Goal: Transaction & Acquisition: Purchase product/service

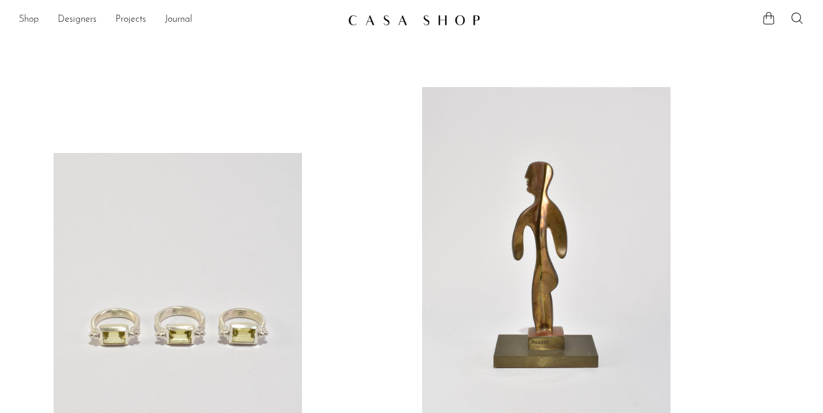
click at [26, 18] on link "Shop" at bounding box center [29, 19] width 20 height 15
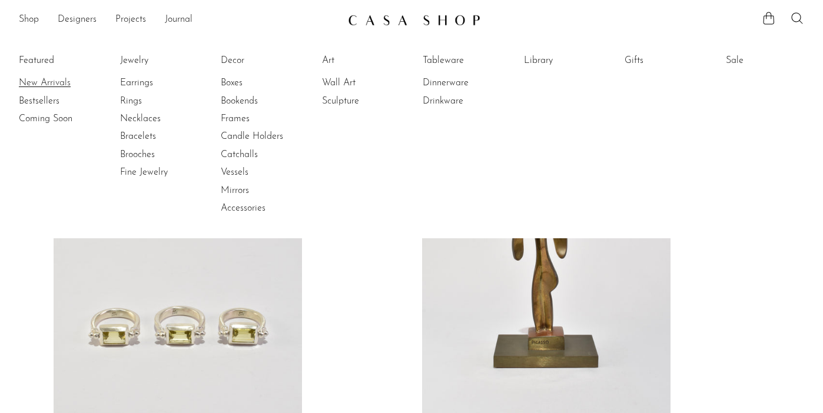
click at [44, 84] on link "New Arrivals" at bounding box center [63, 82] width 88 height 13
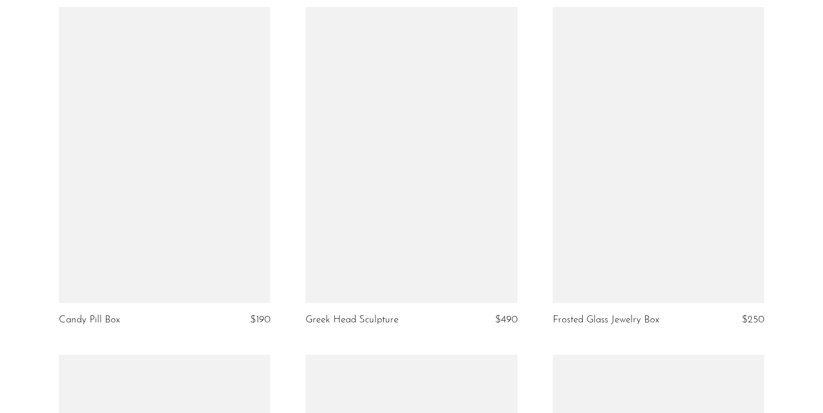
scroll to position [2561, 0]
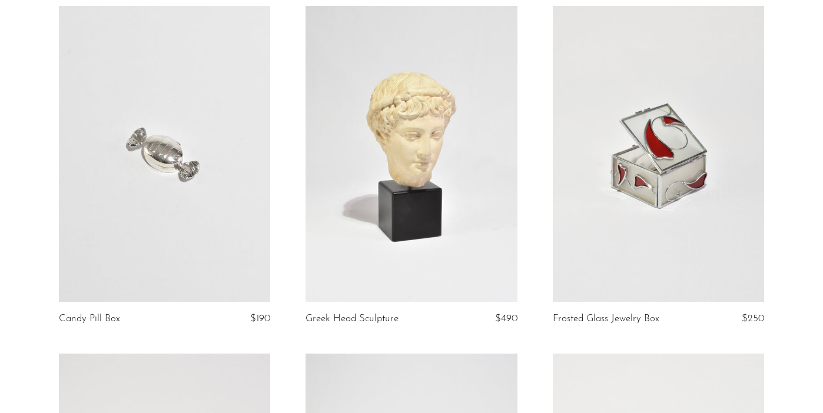
click at [593, 89] on link at bounding box center [658, 154] width 211 height 296
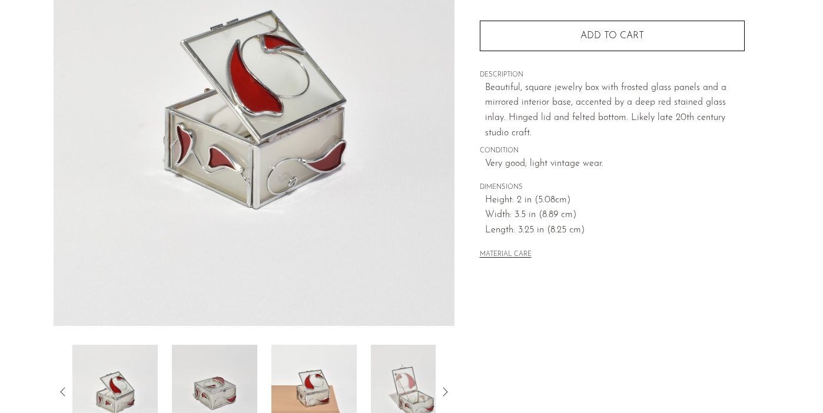
scroll to position [175, 0]
